Goal: Information Seeking & Learning: Learn about a topic

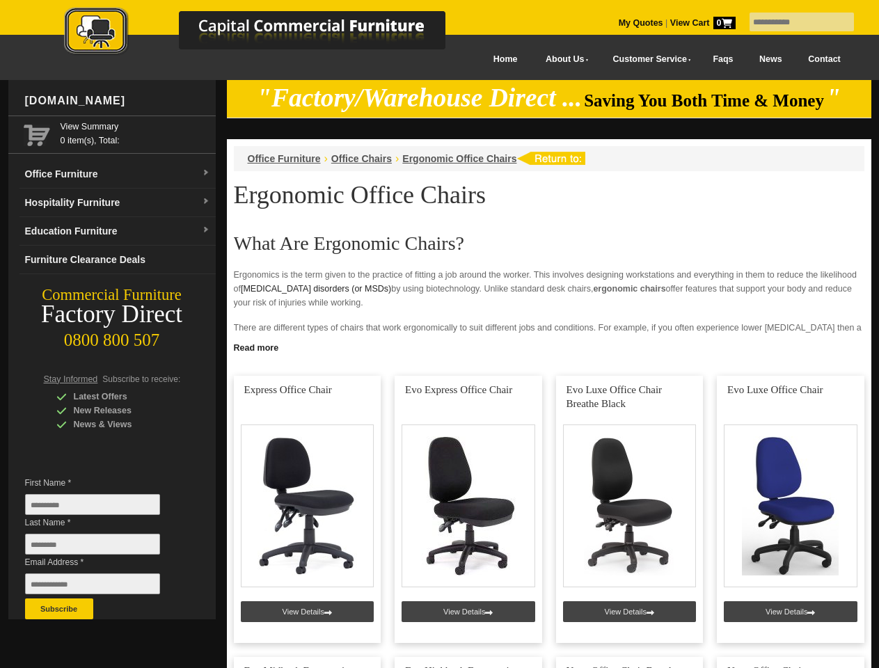
click at [793, 22] on input "text" at bounding box center [802, 22] width 104 height 19
click at [103, 548] on input "Last Name *" at bounding box center [92, 544] width 135 height 21
click at [59, 609] on button "Subscribe" at bounding box center [59, 608] width 68 height 21
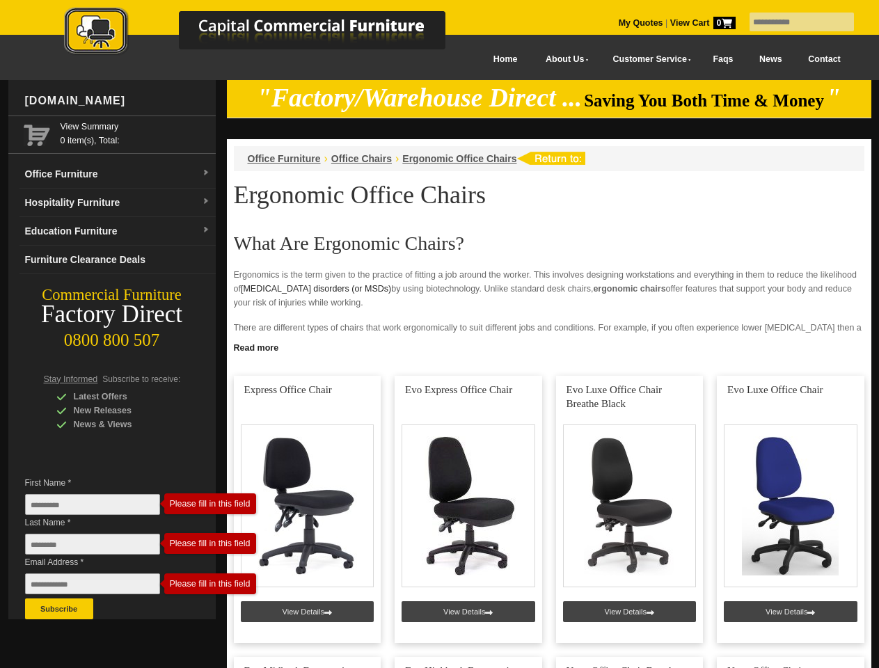
click at [549, 347] on link "Read more" at bounding box center [549, 346] width 644 height 17
